Goal: Task Accomplishment & Management: Use online tool/utility

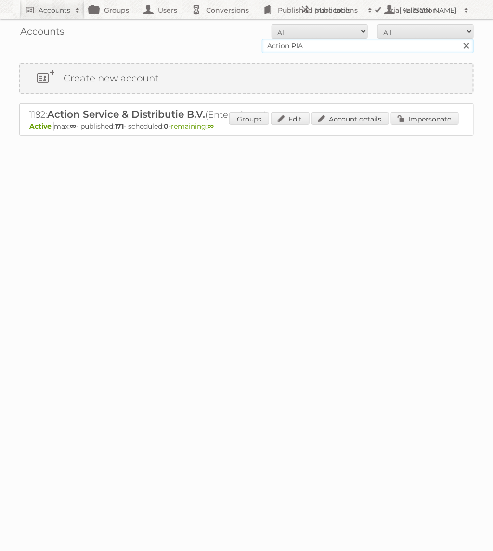
click at [349, 48] on input "Action PIA" at bounding box center [368, 46] width 212 height 14
type input "Praxis"
click at [459, 39] on input "Search" at bounding box center [466, 46] width 14 height 14
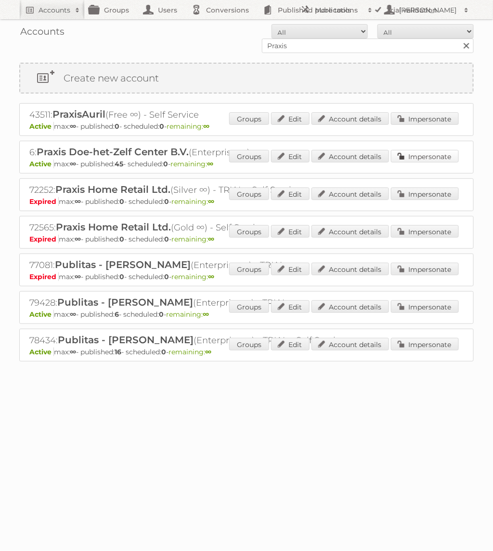
click at [426, 152] on link "Impersonate" at bounding box center [425, 156] width 68 height 13
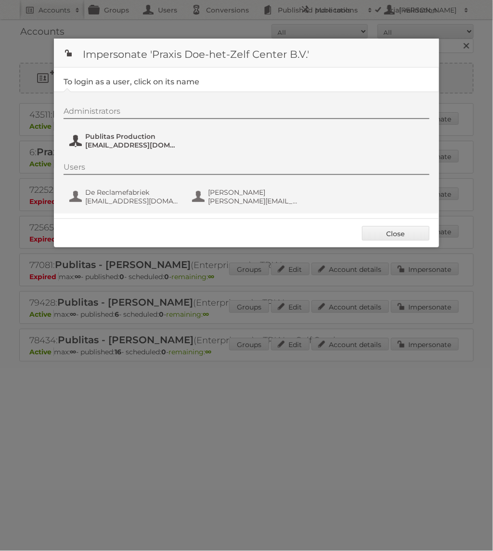
click at [128, 145] on span "fs+praxis@publitas.com" at bounding box center [131, 145] width 93 height 9
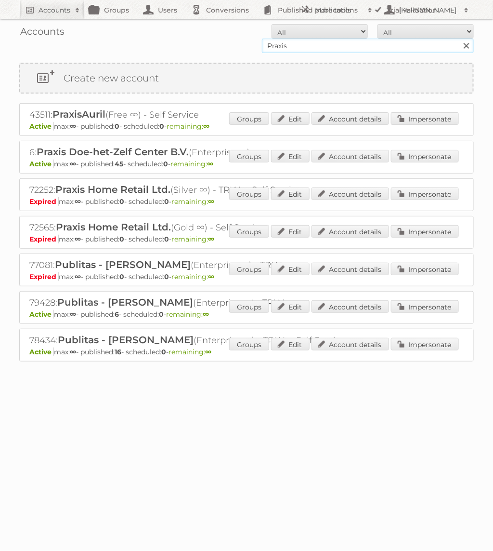
click at [297, 46] on input "Praxis" at bounding box center [368, 46] width 212 height 14
click at [384, 46] on input "Praxis" at bounding box center [368, 46] width 212 height 14
type input "P"
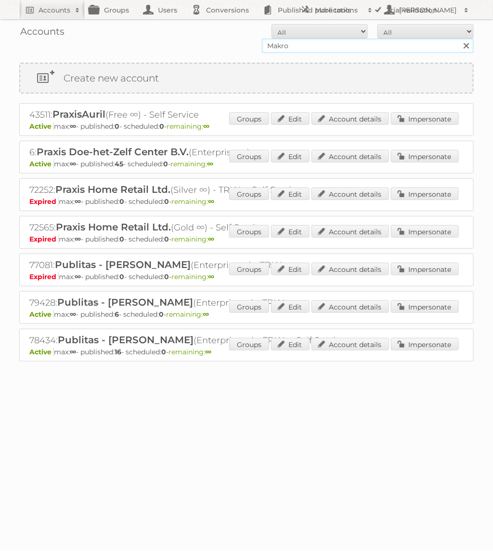
type input "Makro"
click at [459, 39] on input "Search" at bounding box center [466, 46] width 14 height 14
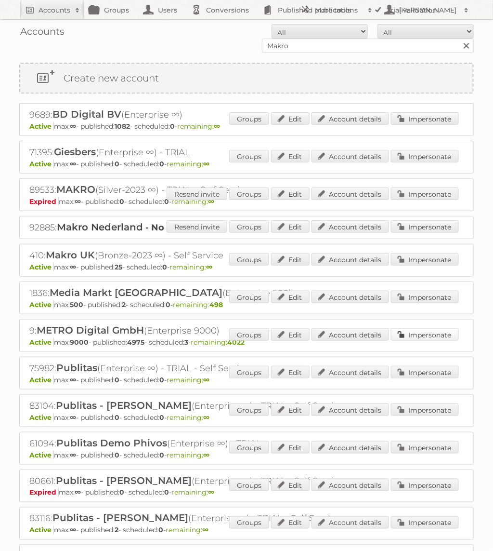
click at [424, 333] on link "Impersonate" at bounding box center [425, 334] width 68 height 13
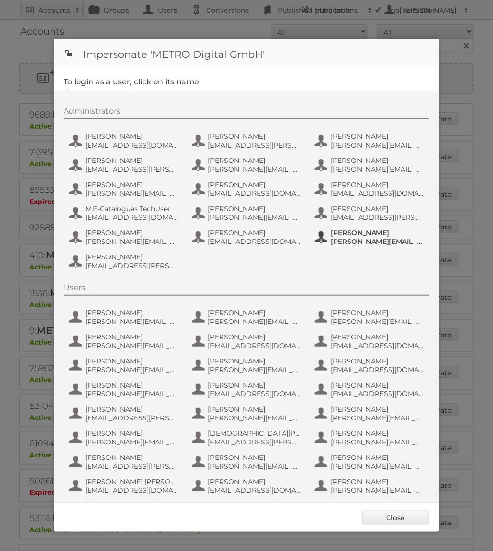
click at [345, 237] on span "[PERSON_NAME][EMAIL_ADDRESS][PERSON_NAME][DOMAIN_NAME]" at bounding box center [377, 241] width 93 height 9
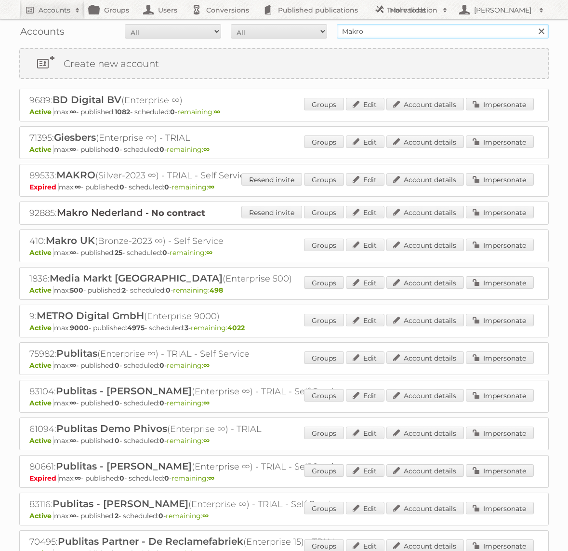
click at [419, 34] on input "Makro" at bounding box center [443, 31] width 212 height 14
click at [489, 321] on link "Impersonate" at bounding box center [500, 320] width 68 height 13
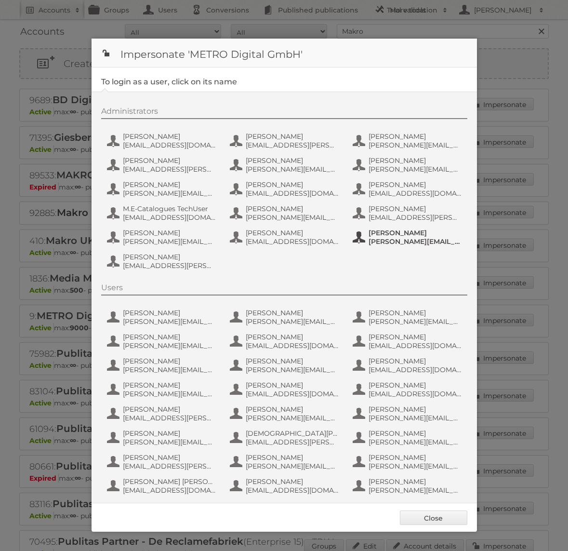
click at [382, 238] on span "tim.lambertz@metro.de" at bounding box center [415, 241] width 93 height 9
